Goal: Information Seeking & Learning: Find specific fact

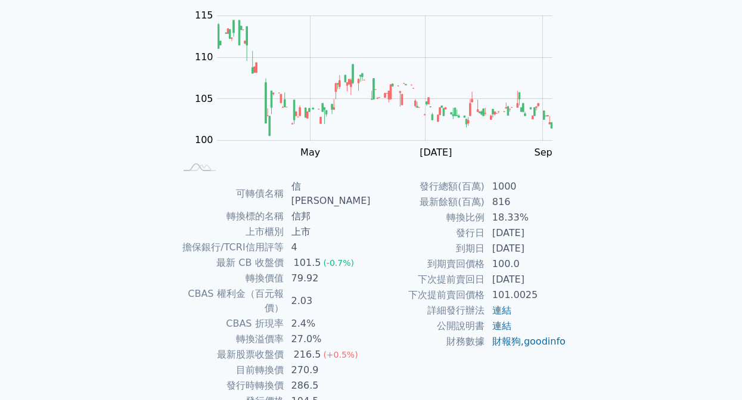
scroll to position [119, 0]
drag, startPoint x: 488, startPoint y: 297, endPoint x: 564, endPoint y: 298, distance: 76.3
click at [564, 298] on td "101.0025" at bounding box center [526, 295] width 82 height 16
drag, startPoint x: 489, startPoint y: 264, endPoint x: 537, endPoint y: 268, distance: 47.9
click at [537, 268] on td "100.0" at bounding box center [526, 264] width 82 height 16
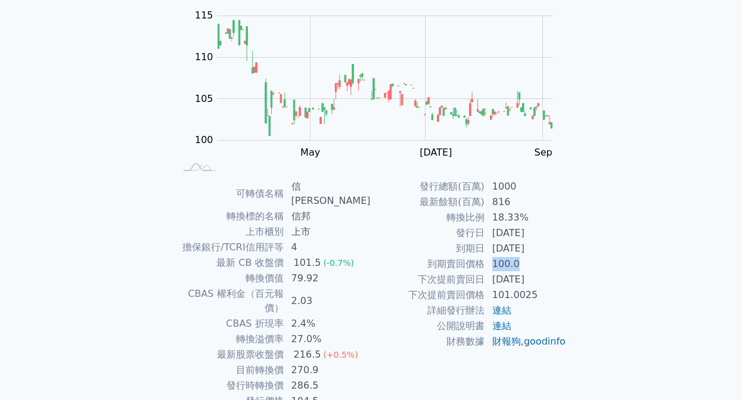
drag, startPoint x: 481, startPoint y: 244, endPoint x: 563, endPoint y: 249, distance: 82.4
click at [564, 249] on tr "到期日 [DATE]" at bounding box center [469, 249] width 196 height 16
drag, startPoint x: 496, startPoint y: 232, endPoint x: 566, endPoint y: 233, distance: 70.4
click at [566, 233] on td "[DATE]" at bounding box center [526, 233] width 82 height 16
click at [526, 333] on td "連結" at bounding box center [526, 326] width 82 height 16
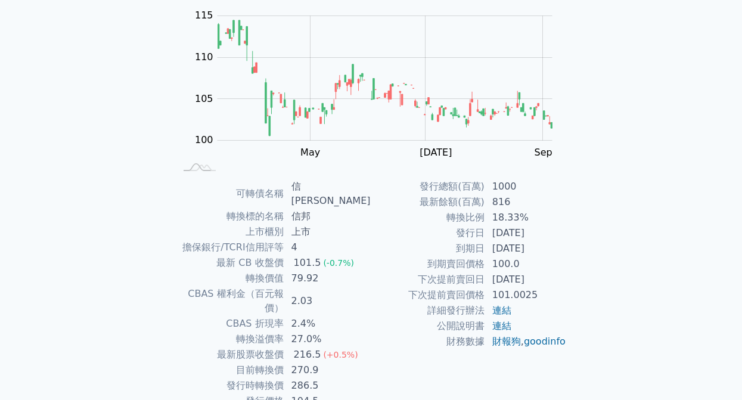
click at [336, 209] on td "信邦" at bounding box center [327, 217] width 87 height 16
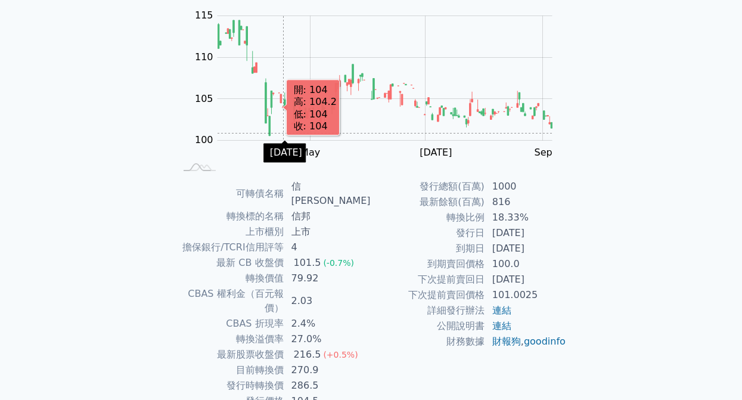
scroll to position [0, 0]
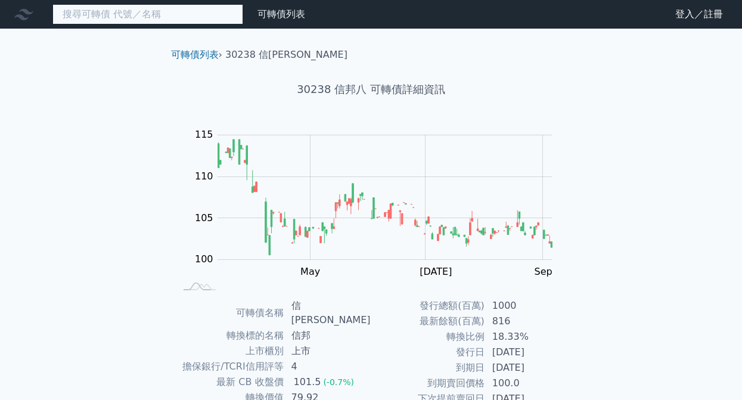
click at [185, 15] on input at bounding box center [147, 14] width 191 height 20
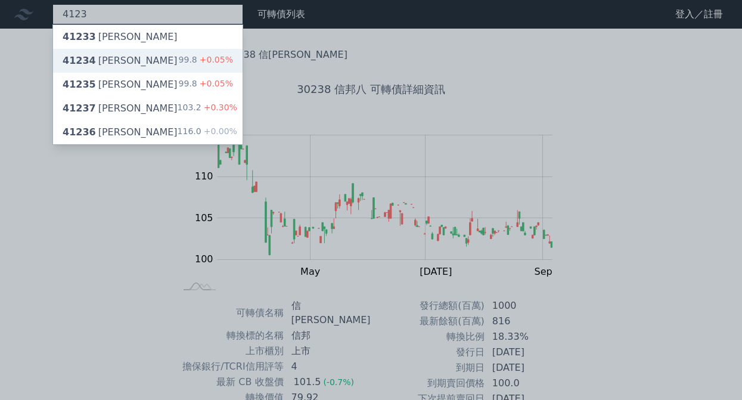
type input "4123"
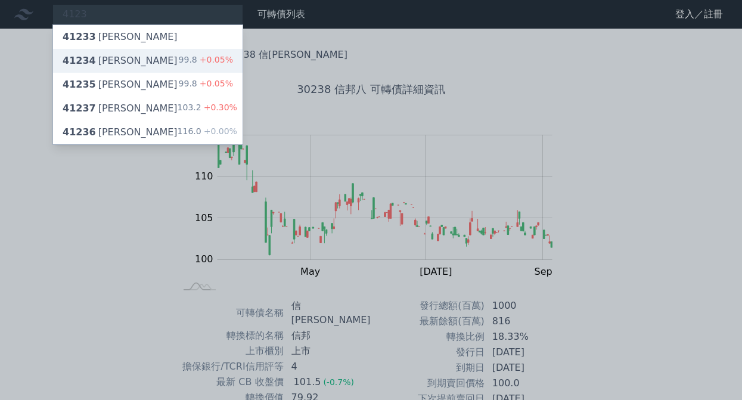
click at [127, 62] on div "41234 晟德四 99.8 +0.05%" at bounding box center [148, 61] width 190 height 24
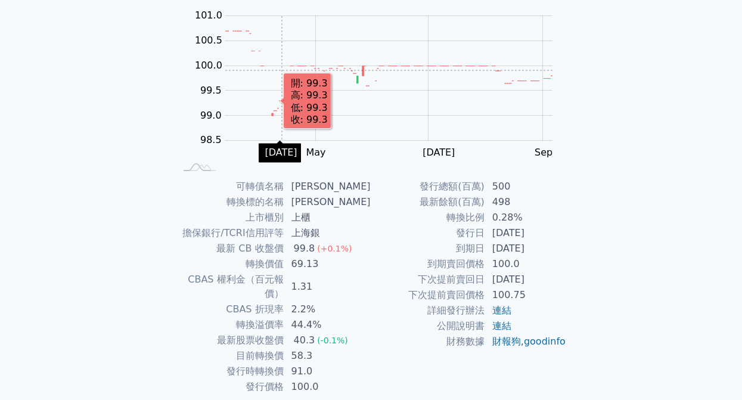
scroll to position [152, 0]
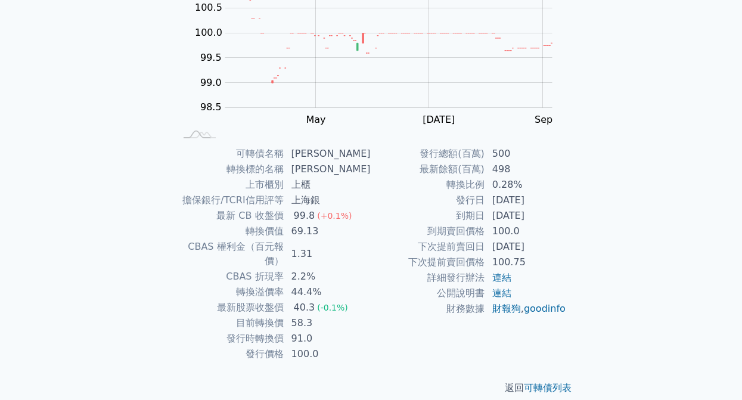
drag, startPoint x: 479, startPoint y: 212, endPoint x: 562, endPoint y: 200, distance: 83.1
click at [562, 200] on tbody "發行總額(百萬) 500 最新餘額(百萬) 498 轉換比例 0.28% 發行日 [DATE] 到期日 [DATE] 到期賣回價格 100.0 下次提前賣回日…" at bounding box center [469, 231] width 196 height 171
click at [567, 254] on div "可轉債名稱 [PERSON_NAME] 轉換標的名稱 [PERSON_NAME] 上市櫃別 上櫃 擔保銀行/TCRI信用評等 上海銀 最新 CB 收盤價 99…" at bounding box center [372, 254] width 420 height 216
drag, startPoint x: 456, startPoint y: 216, endPoint x: 561, endPoint y: 212, distance: 104.4
click at [561, 212] on tr "到期日 [DATE]" at bounding box center [469, 216] width 196 height 16
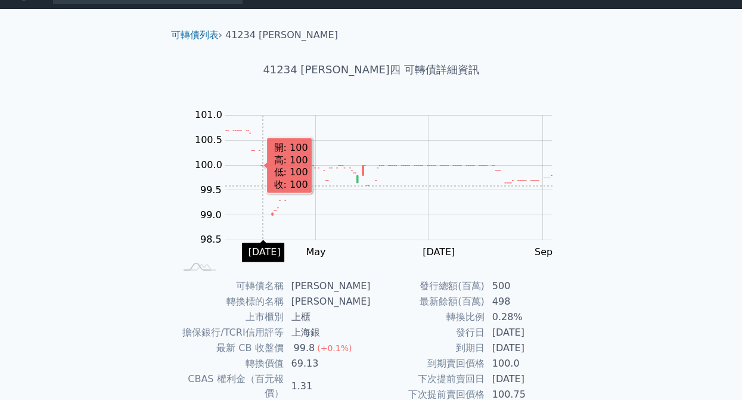
scroll to position [0, 0]
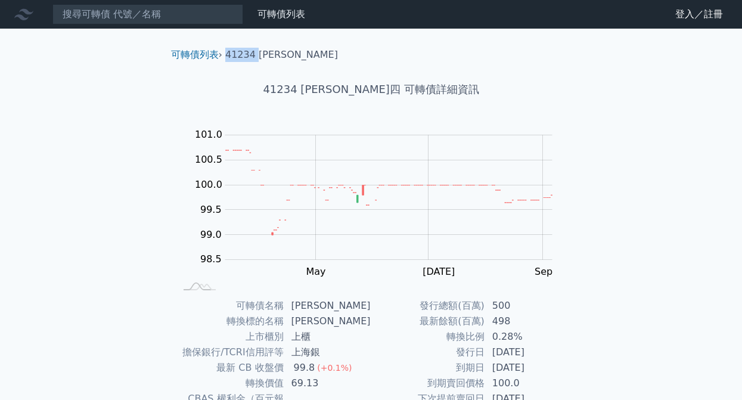
drag, startPoint x: 229, startPoint y: 51, endPoint x: 259, endPoint y: 55, distance: 30.1
click at [259, 55] on li "41234 [PERSON_NAME]" at bounding box center [281, 55] width 113 height 14
copy li "41234"
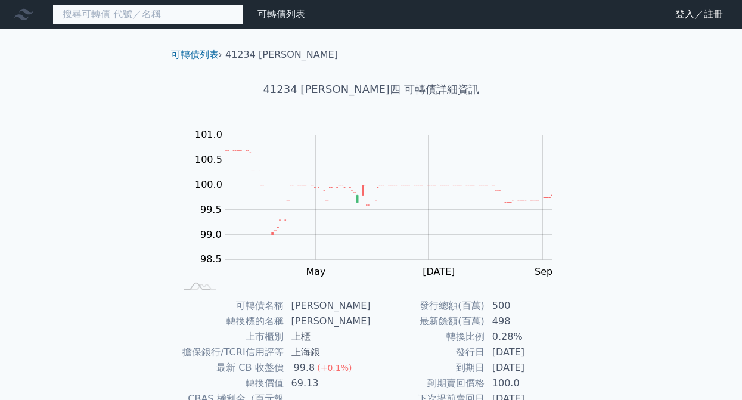
click at [152, 16] on input at bounding box center [147, 14] width 191 height 20
paste input "41234"
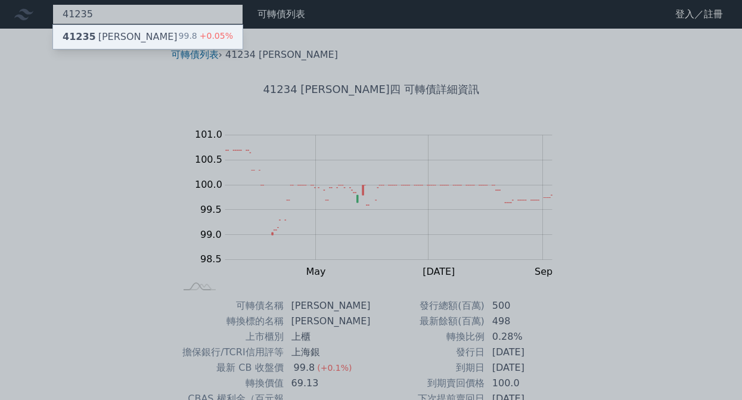
type input "41235"
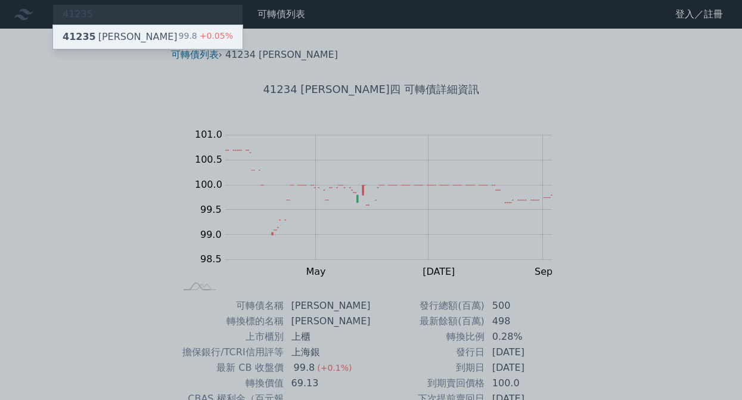
click at [104, 32] on div "41235 [PERSON_NAME]" at bounding box center [120, 37] width 115 height 14
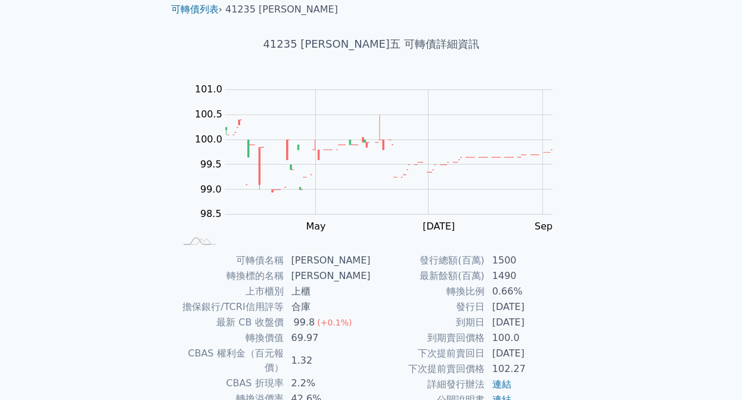
scroll to position [60, 0]
